Goal: Task Accomplishment & Management: Manage account settings

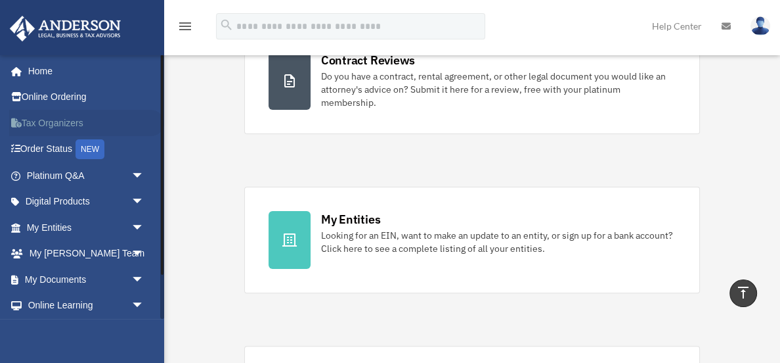
scroll to position [262, 0]
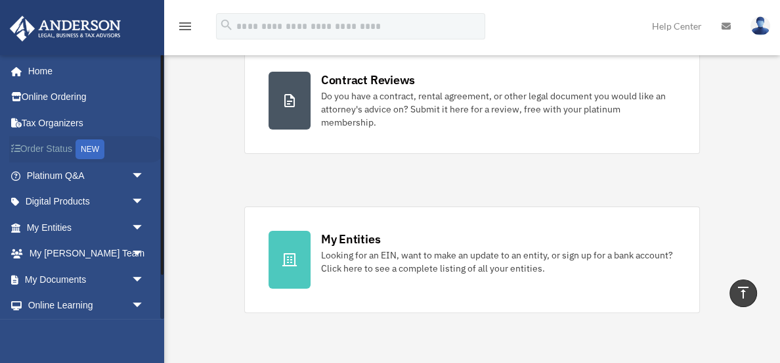
click at [64, 146] on link "Order Status NEW" at bounding box center [86, 149] width 155 height 27
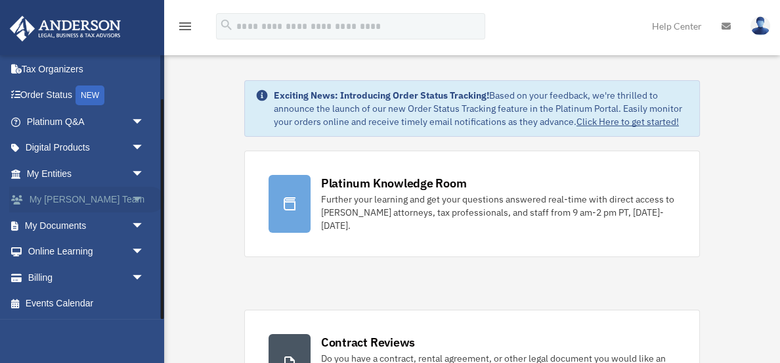
scroll to position [53, 0]
click at [137, 271] on span "arrow_drop_down" at bounding box center [144, 278] width 26 height 27
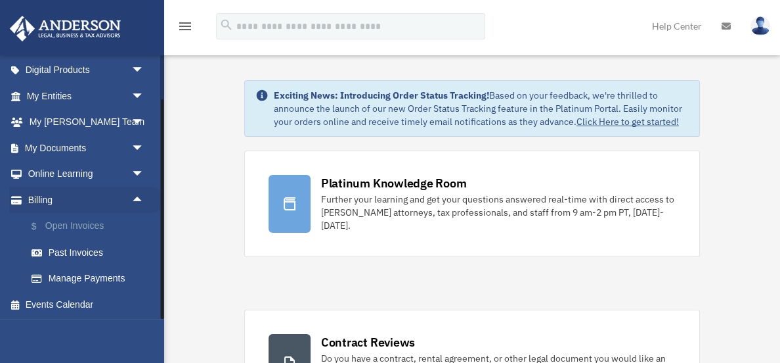
scroll to position [131, 0]
click at [91, 220] on link "$ Open Invoices" at bounding box center [91, 226] width 146 height 27
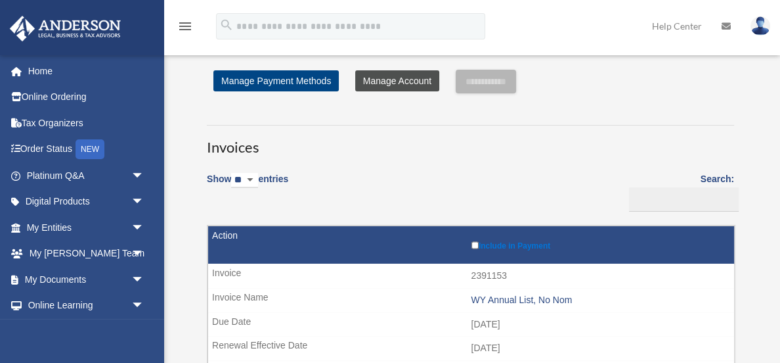
click at [382, 83] on link "Manage Account" at bounding box center [397, 80] width 84 height 21
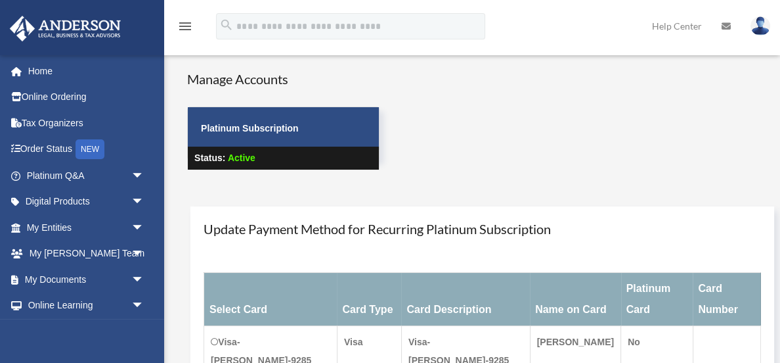
click at [179, 43] on div "menu search Site Menu add princess.legacy2025@gmail.com My Profile Reset Passwo…" at bounding box center [390, 32] width 761 height 45
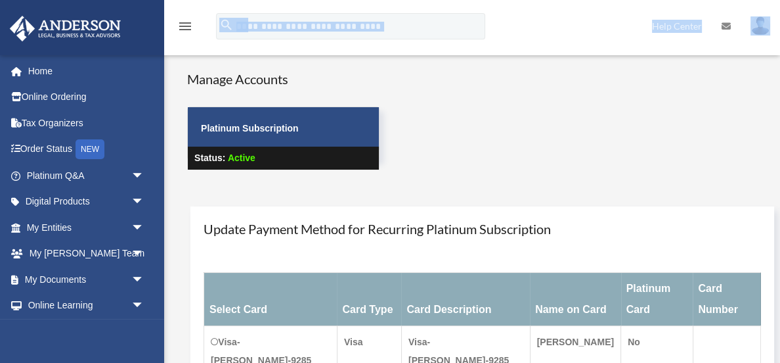
click at [187, 26] on icon "menu" at bounding box center [185, 26] width 16 height 16
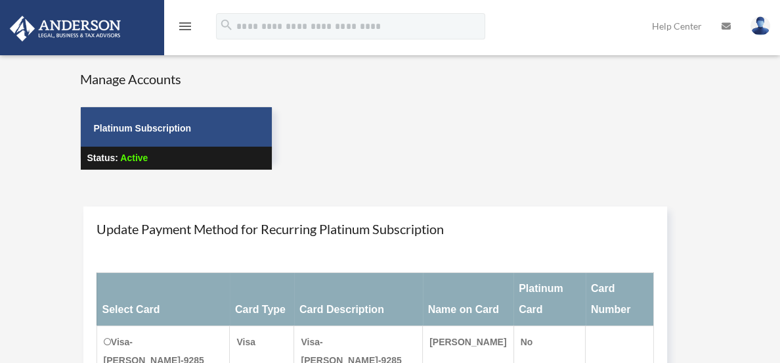
drag, startPoint x: 66, startPoint y: 93, endPoint x: 104, endPoint y: 44, distance: 62.2
click at [66, 92] on div "Manage Accounts Platinum Subscription Status: Active" at bounding box center [388, 131] width 751 height 123
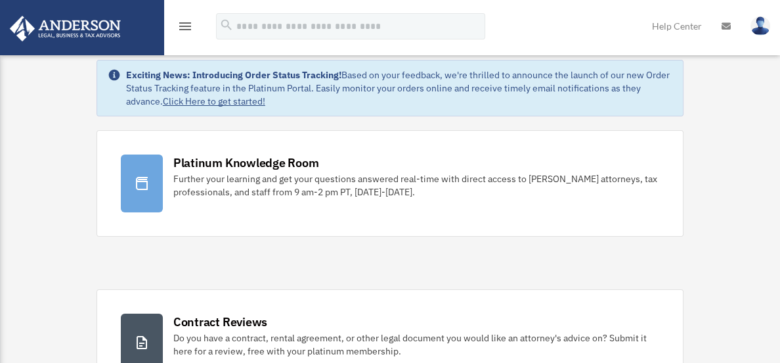
scroll to position [24, 0]
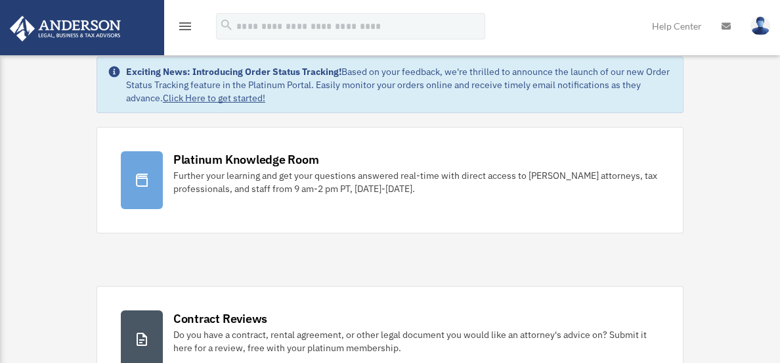
click at [753, 32] on link at bounding box center [760, 26] width 39 height 58
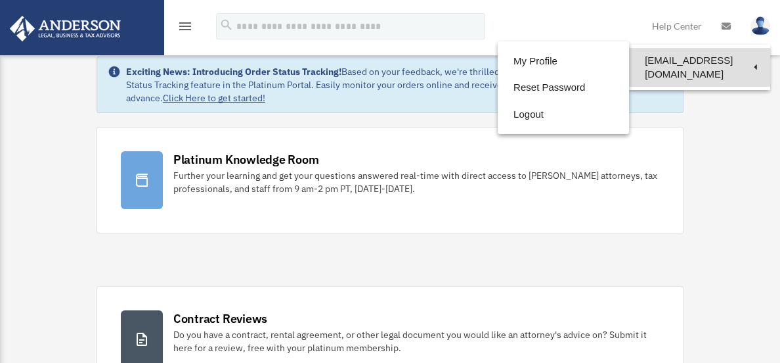
click at [723, 61] on link "[EMAIL_ADDRESS][DOMAIN_NAME]" at bounding box center [699, 67] width 141 height 39
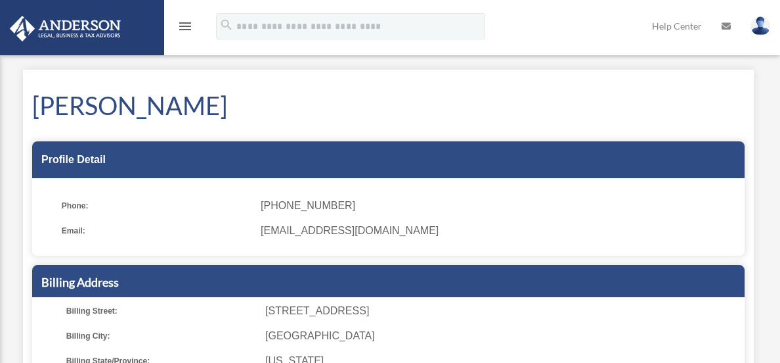
click at [101, 28] on img at bounding box center [65, 29] width 119 height 26
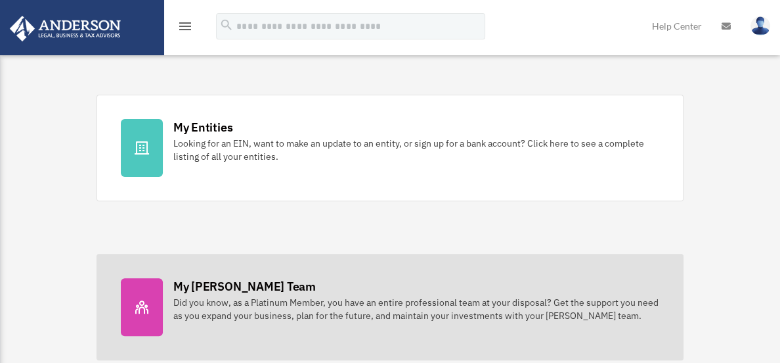
scroll to position [373, 0]
click at [315, 271] on link "My [PERSON_NAME] Team Did you know, as a Platinum Member, you have an entire pr…" at bounding box center [390, 307] width 587 height 106
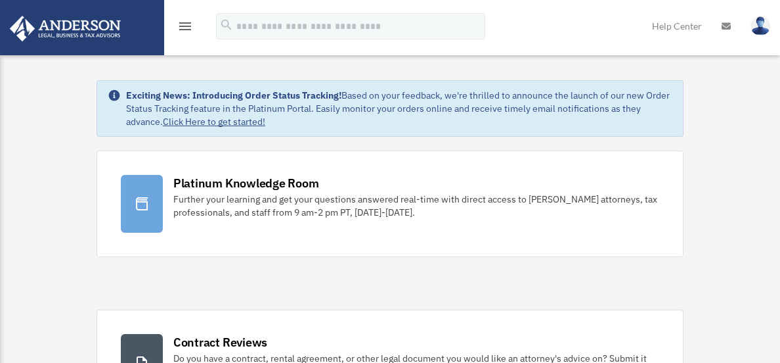
click at [187, 30] on icon "menu" at bounding box center [185, 26] width 16 height 16
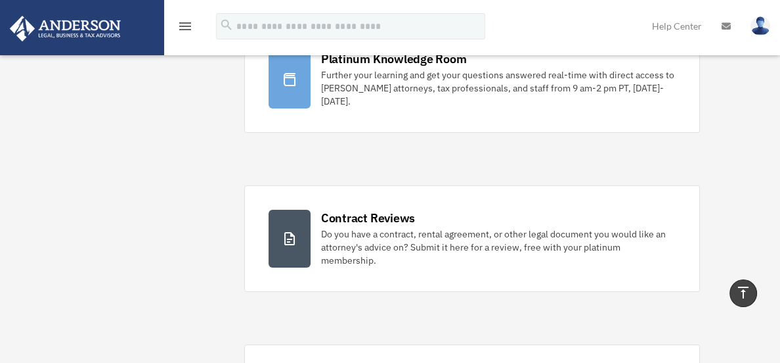
scroll to position [116, 0]
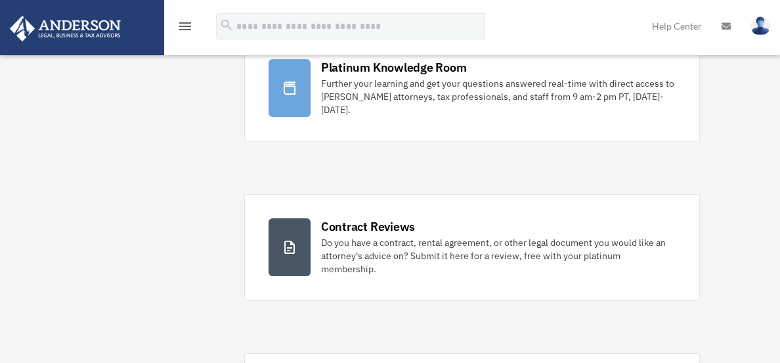
click at [85, 30] on img at bounding box center [65, 29] width 119 height 26
click at [26, 23] on img at bounding box center [65, 29] width 119 height 26
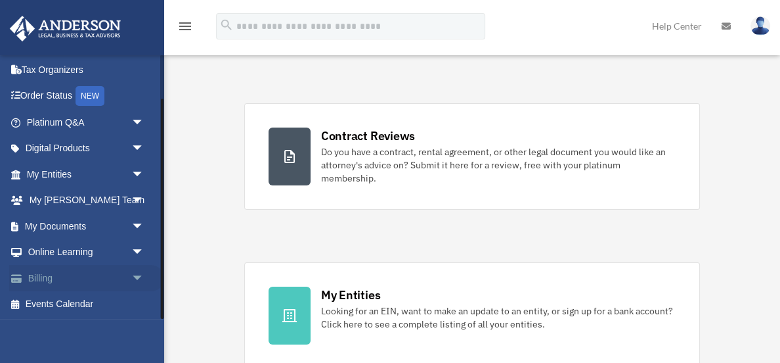
scroll to position [204, 0]
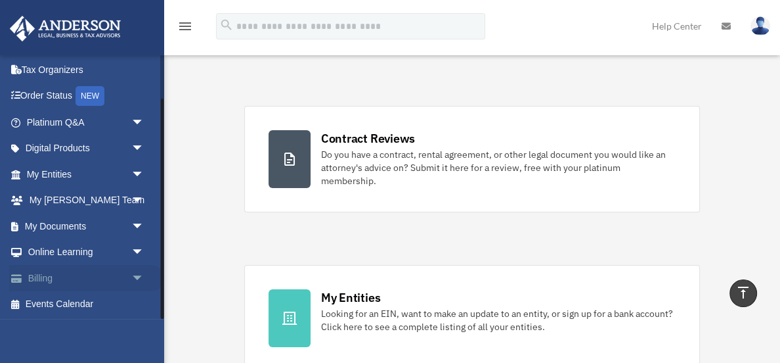
click at [105, 278] on link "Billing arrow_drop_down" at bounding box center [86, 278] width 155 height 26
